Goal: Entertainment & Leisure: Consume media (video, audio)

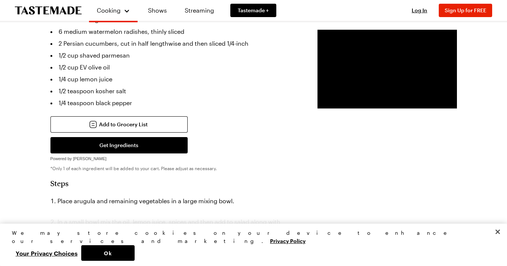
scroll to position [234, 0]
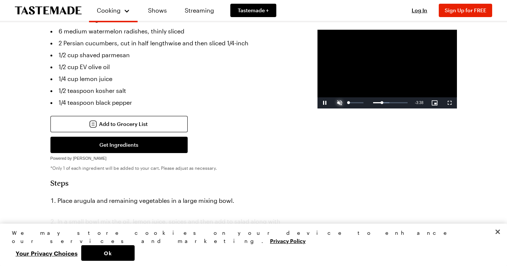
click at [333, 103] on span "Video Player" at bounding box center [340, 103] width 15 height 0
drag, startPoint x: 334, startPoint y: 127, endPoint x: 314, endPoint y: 128, distance: 19.7
click at [351, 104] on div "0:38" at bounding box center [355, 103] width 8 height 2
drag, startPoint x: 325, startPoint y: 127, endPoint x: 332, endPoint y: 127, distance: 7.1
click at [351, 104] on div "Loaded : 51.35% 1:32 1:21" at bounding box center [379, 103] width 57 height 2
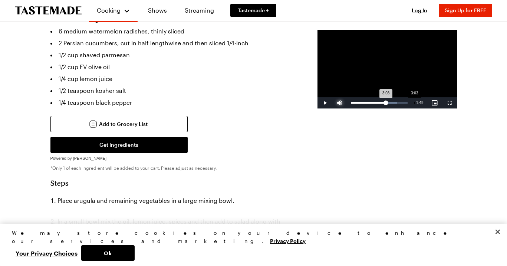
drag, startPoint x: 372, startPoint y: 126, endPoint x: 365, endPoint y: 128, distance: 7.5
click at [365, 104] on div "3:03" at bounding box center [368, 103] width 35 height 2
drag, startPoint x: 376, startPoint y: 128, endPoint x: 340, endPoint y: 132, distance: 35.8
click at [347, 108] on div "Loaded : 0.00% 1:54 2:27" at bounding box center [379, 102] width 64 height 11
drag, startPoint x: 341, startPoint y: 126, endPoint x: 318, endPoint y: 126, distance: 23.0
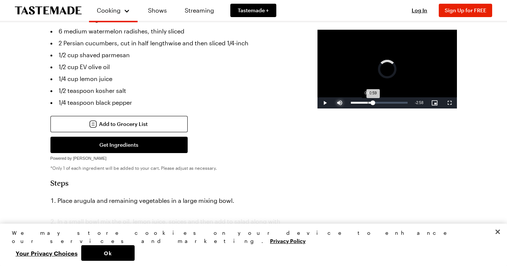
click at [347, 108] on div "Loaded : 0.00% 0:49 0:59" at bounding box center [379, 102] width 64 height 11
click at [351, 104] on div "1:28" at bounding box center [359, 103] width 17 height 2
drag, startPoint x: 342, startPoint y: 127, endPoint x: 335, endPoint y: 127, distance: 7.1
click at [351, 104] on div "1:49" at bounding box center [361, 103] width 21 height 2
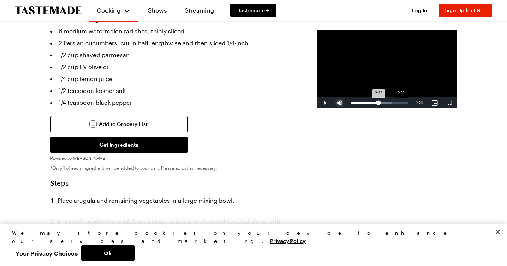
click at [351, 104] on div "2:23" at bounding box center [365, 103] width 28 height 2
click at [356, 104] on div "2:45" at bounding box center [367, 103] width 32 height 2
